Goal: Find specific page/section: Find specific page/section

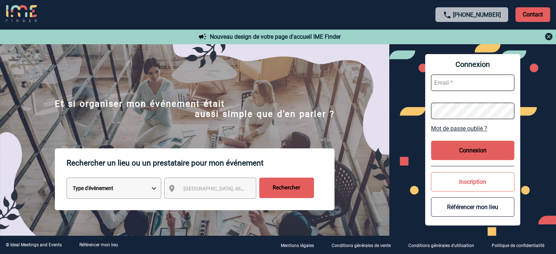
scroll to position [33538, 0]
click at [467, 83] on input "[EMAIL_ADDRESS][DOMAIN_NAME]" at bounding box center [472, 83] width 83 height 16
type input "[EMAIL_ADDRESS][DOMAIN_NAME]"
click at [452, 153] on button "Connexion" at bounding box center [472, 150] width 83 height 19
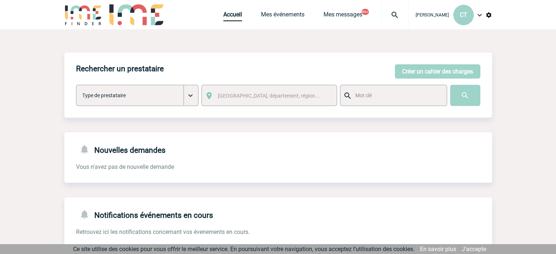
scroll to position [33538, 0]
click at [240, 97] on span "[GEOGRAPHIC_DATA], département, région..." at bounding box center [269, 96] width 102 height 6
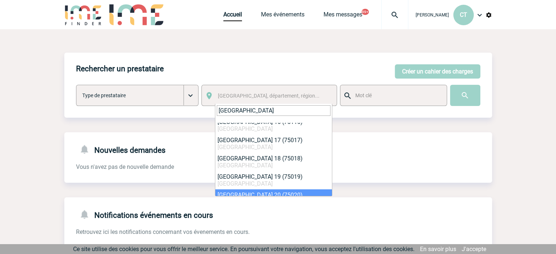
scroll to position [0, 0]
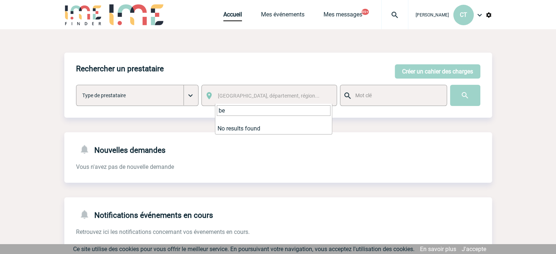
type input "b"
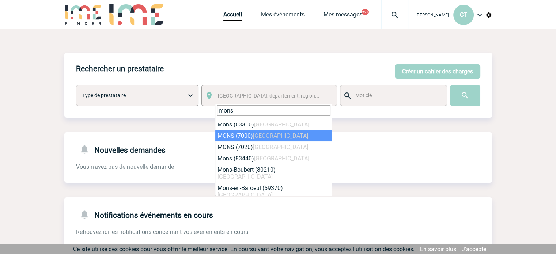
scroll to position [73, 0]
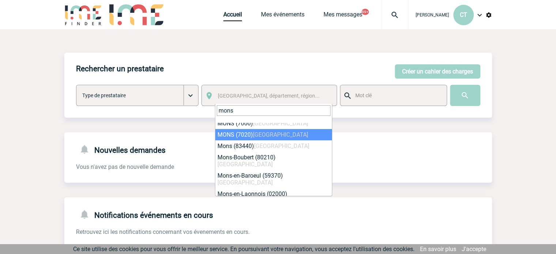
type input "mons"
select select "308495"
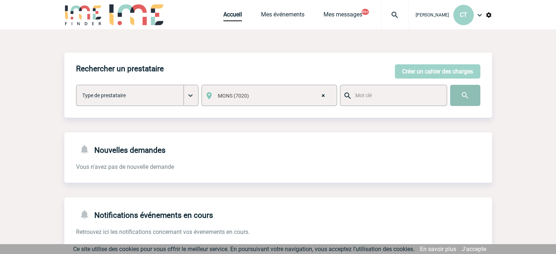
click at [464, 97] on input "image" at bounding box center [465, 95] width 30 height 21
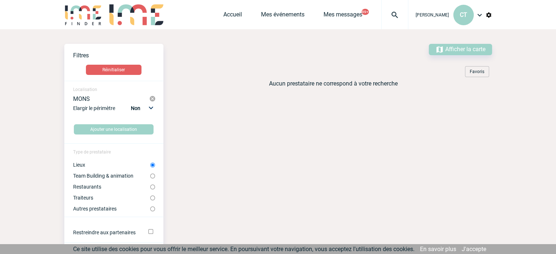
click at [462, 50] on span "Afficher la carte" at bounding box center [465, 49] width 40 height 7
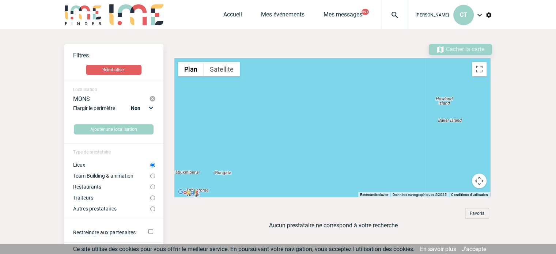
scroll to position [33538, 0]
drag, startPoint x: 308, startPoint y: 135, endPoint x: 288, endPoint y: 83, distance: 55.6
click at [288, 83] on div at bounding box center [332, 127] width 316 height 139
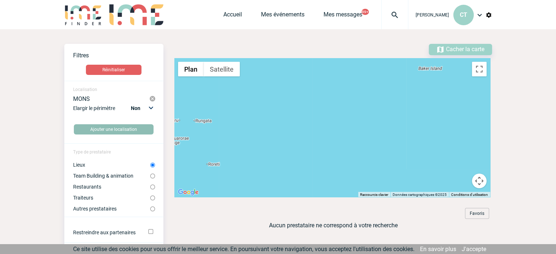
click at [152, 102] on img at bounding box center [152, 98] width 7 height 7
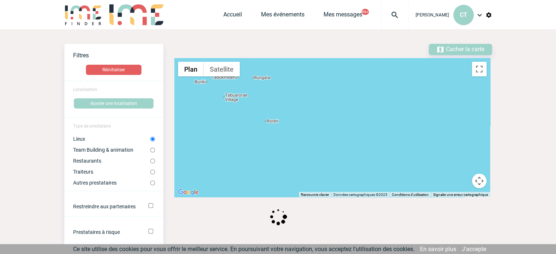
drag, startPoint x: 338, startPoint y: 140, endPoint x: 398, endPoint y: 95, distance: 75.3
click at [398, 95] on div at bounding box center [332, 127] width 316 height 139
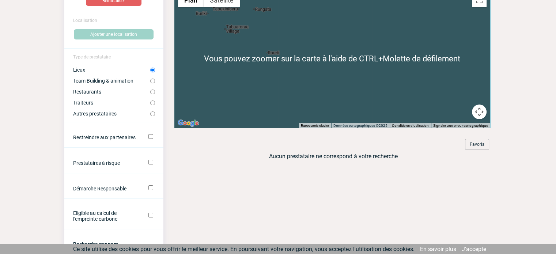
scroll to position [73, 0]
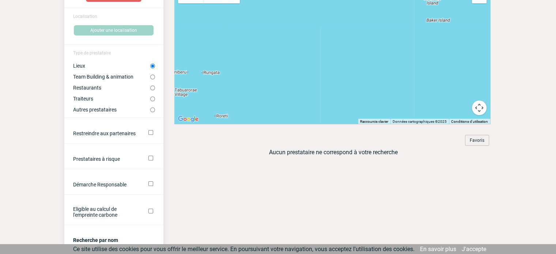
drag, startPoint x: 326, startPoint y: 76, endPoint x: 271, endPoint y: 128, distance: 75.5
click at [274, 139] on div "Voir les filtres Filtres Réinitialiser Localisation Ajouter une localisation Ty…" at bounding box center [278, 63] width 428 height 185
drag, startPoint x: 254, startPoint y: 63, endPoint x: 368, endPoint y: 80, distance: 115.5
click at [418, 106] on div at bounding box center [332, 54] width 316 height 139
type textarea "Plan Satellite Raccourcis clavier Données cartographiques ©2025 Conditions d'ut…"
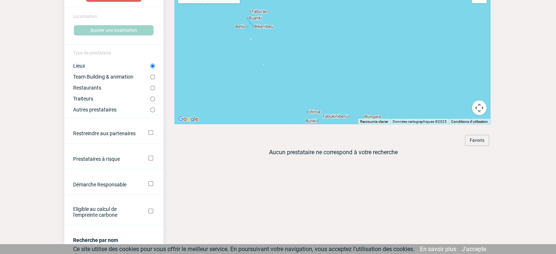
click at [345, 144] on div "Voir les filtres Filtres Réinitialiser Localisation Ajouter une localisation Ty…" at bounding box center [278, 63] width 428 height 185
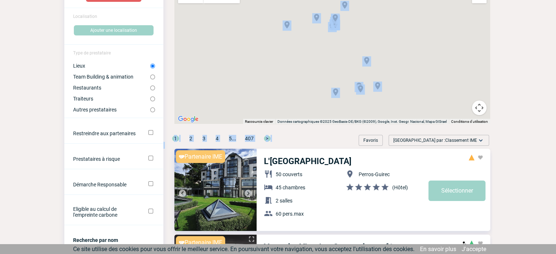
scroll to position [0, 0]
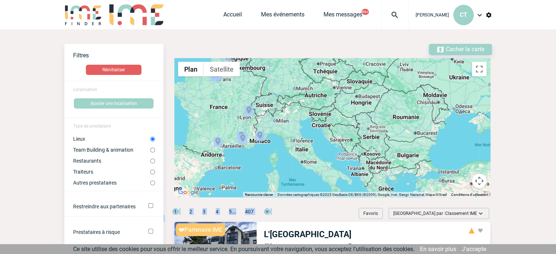
drag, startPoint x: 348, startPoint y: 125, endPoint x: 271, endPoint y: 121, distance: 77.6
click at [227, 106] on div "Pour activer le glissement avec le clavier, appuyez sur Alt+Entrée. Une fois ce…" at bounding box center [332, 127] width 316 height 139
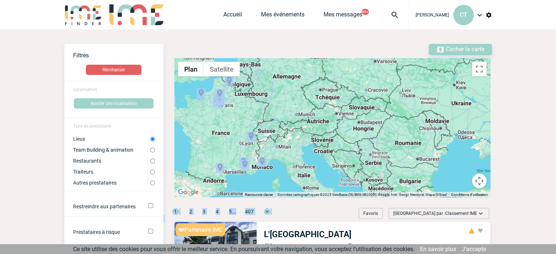
drag, startPoint x: 271, startPoint y: 121, endPoint x: 416, endPoint y: 0, distance: 189.3
click at [272, 146] on div "Pour activer le glissement avec le clavier, appuyez sur Alt+Entrée. Une fois ce…" at bounding box center [332, 127] width 316 height 139
click at [285, 137] on div "Pour activer le glissement avec le clavier, appuyez sur Alt+Entrée. Une fois ce…" at bounding box center [332, 127] width 316 height 139
click at [303, 112] on div "Pour activer le glissement avec le clavier, appuyez sur Alt+Entrée. Une fois ce…" at bounding box center [332, 127] width 316 height 139
click at [247, 83] on div "Pour activer le glissement avec le clavier, appuyez sur Alt+Entrée. Une fois ce…" at bounding box center [332, 127] width 316 height 139
